Goal: Contribute content: Add original content to the website for others to see

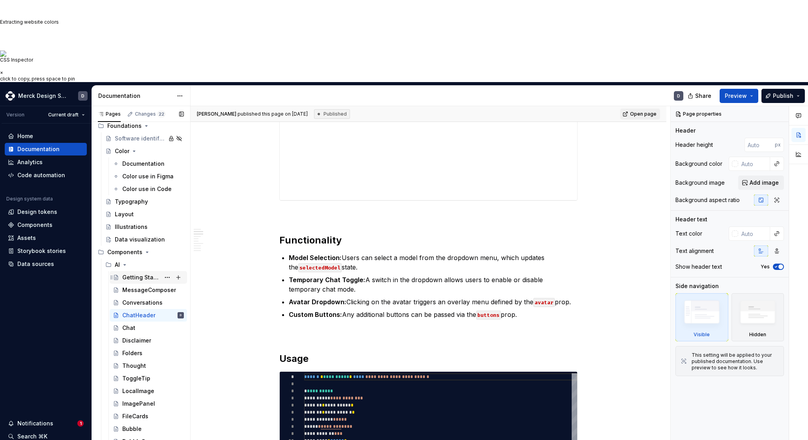
scroll to position [210, 0]
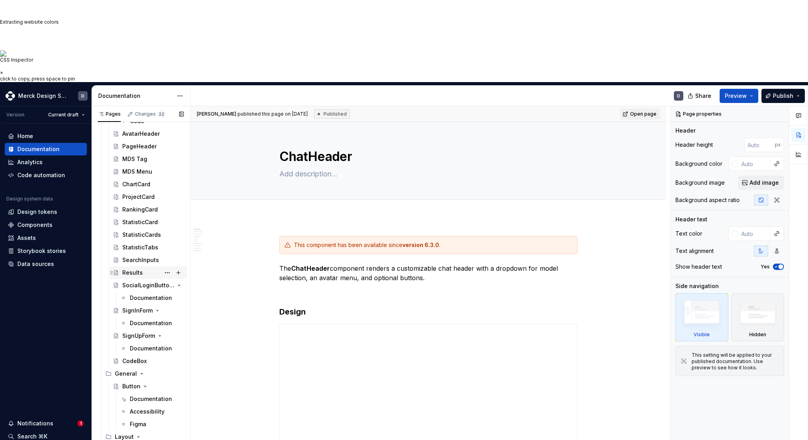
scroll to position [1011, 0]
drag, startPoint x: 142, startPoint y: 233, endPoint x: 485, endPoint y: 2, distance: 414.1
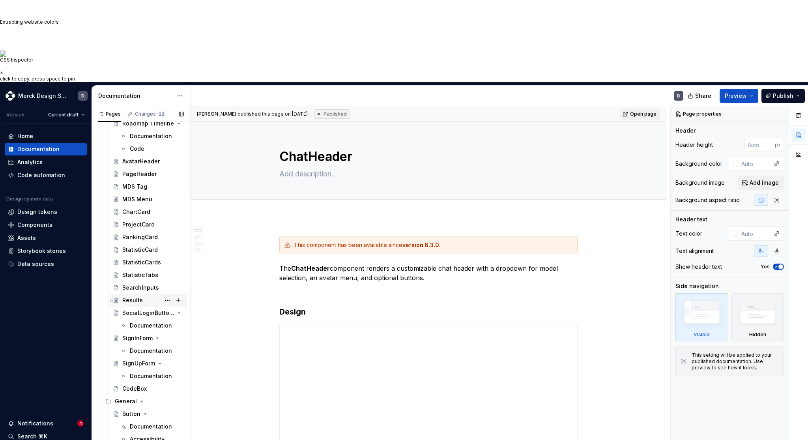
scroll to position [981, 0]
click at [145, 222] on div "ProjectCard" at bounding box center [138, 226] width 32 height 8
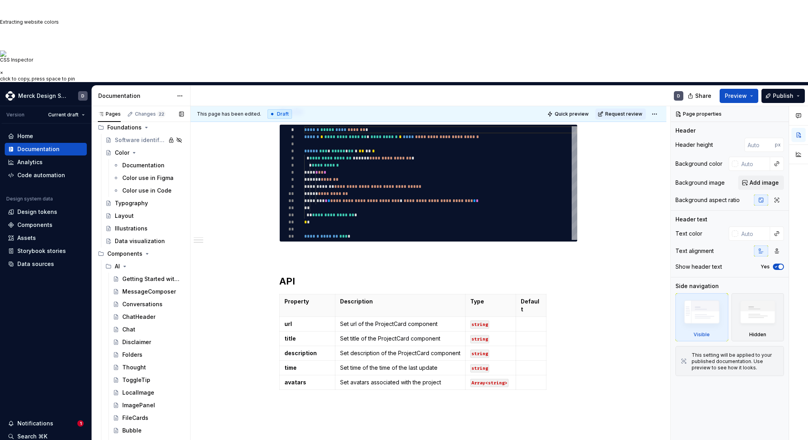
scroll to position [212, 0]
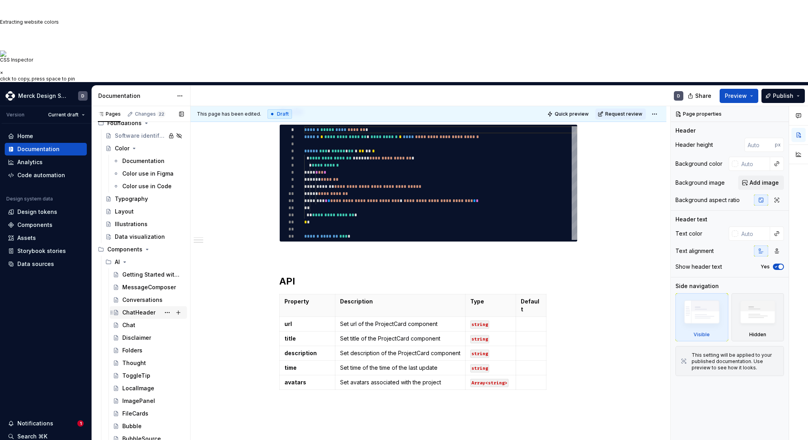
click at [140, 307] on div "ChatHeader" at bounding box center [153, 312] width 62 height 11
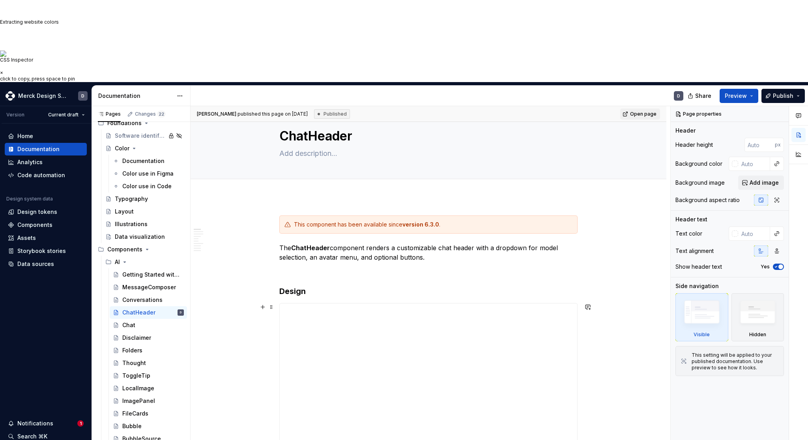
scroll to position [7, 0]
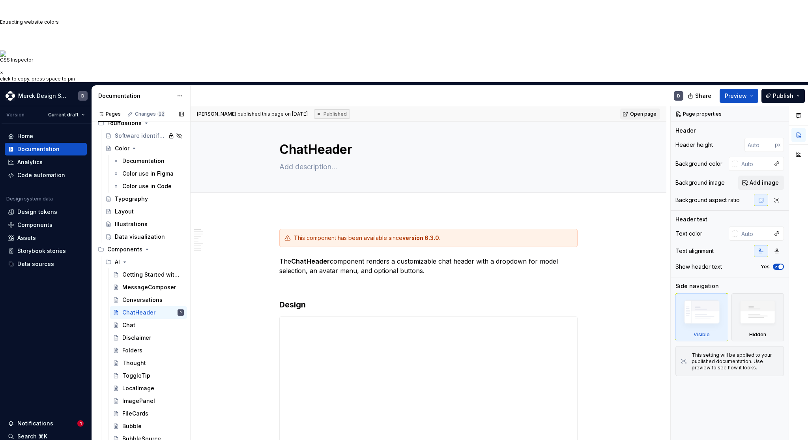
click at [0, 0] on button "Page tree" at bounding box center [0, 0] width 0 height 0
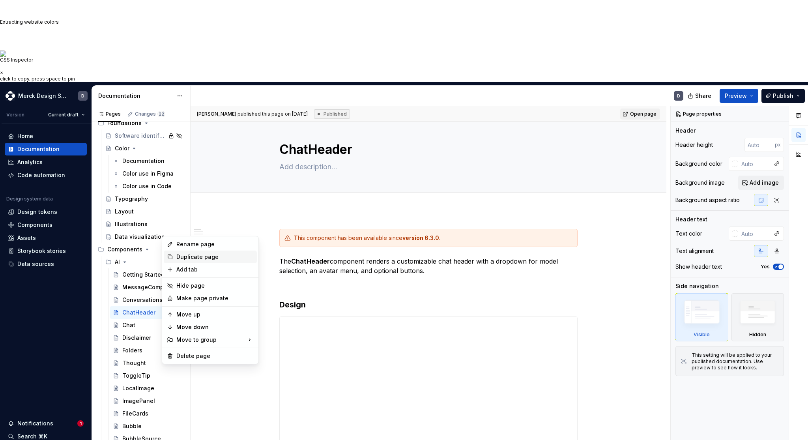
click at [201, 260] on div "Duplicate page" at bounding box center [214, 257] width 77 height 8
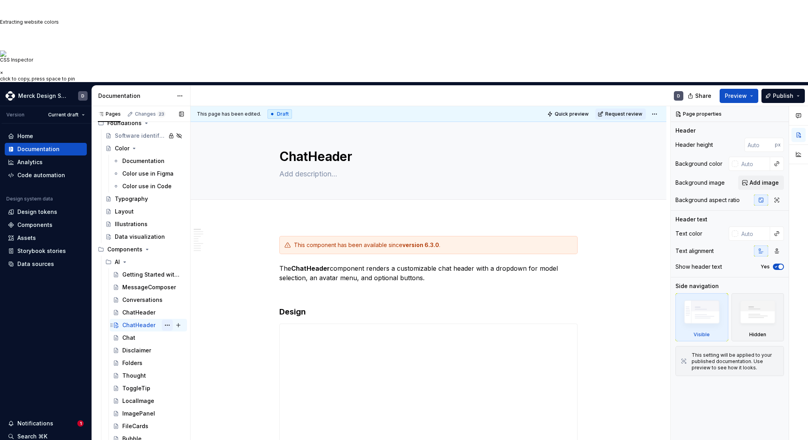
click at [168, 320] on button "Page tree" at bounding box center [167, 325] width 11 height 11
type textarea "*"
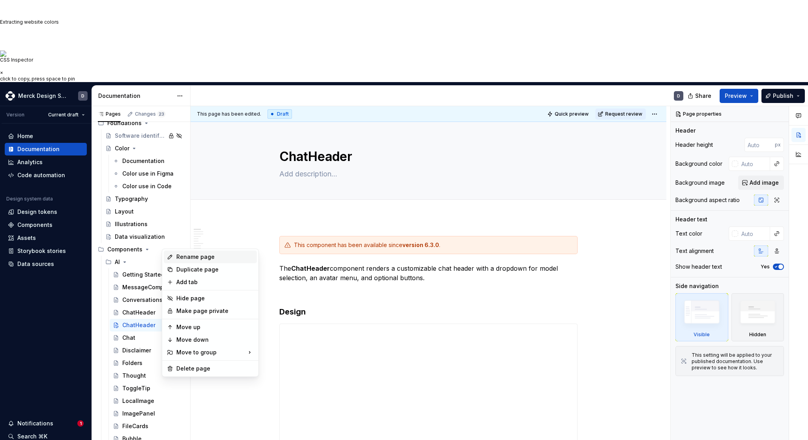
click at [207, 262] on div "Rename page" at bounding box center [210, 257] width 93 height 13
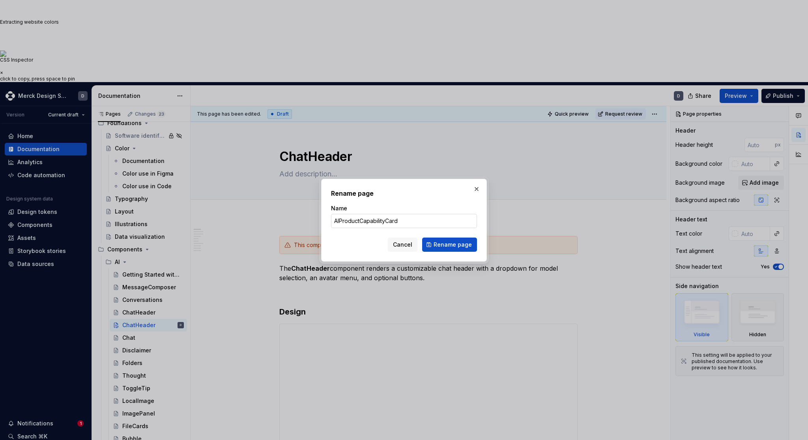
click at [362, 223] on input "AIProductCapabilityCard" at bounding box center [404, 221] width 146 height 14
type input "AIProductCapabilityCard"
click at [455, 244] on span "Rename page" at bounding box center [453, 245] width 38 height 8
type textarea "*"
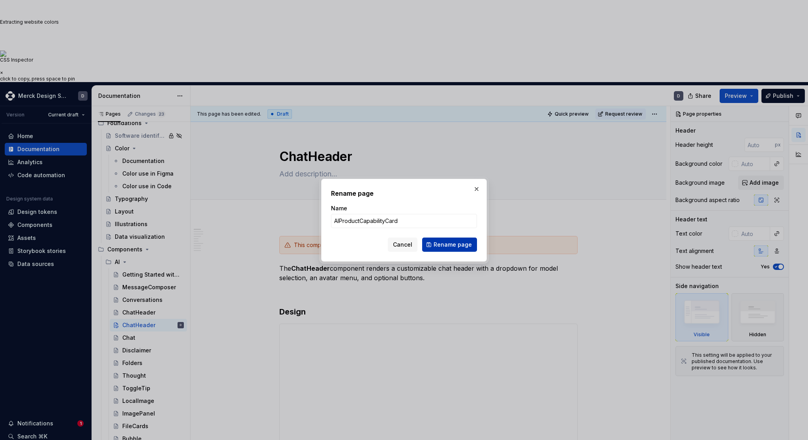
type textarea "AIProductCapabilityCard"
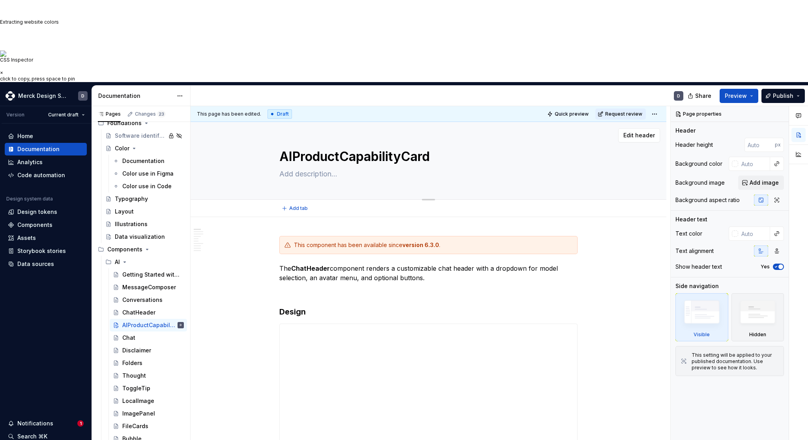
click at [345, 147] on textarea "AIProductCapabilityCard" at bounding box center [427, 156] width 298 height 19
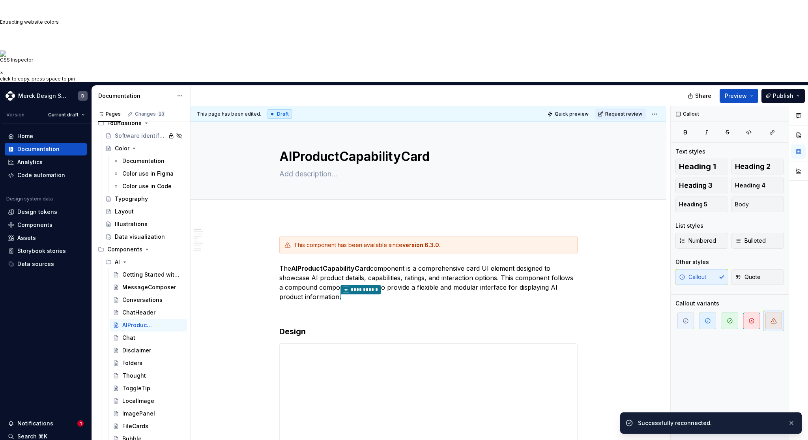
type textarea "*"
